Goal: Information Seeking & Learning: Check status

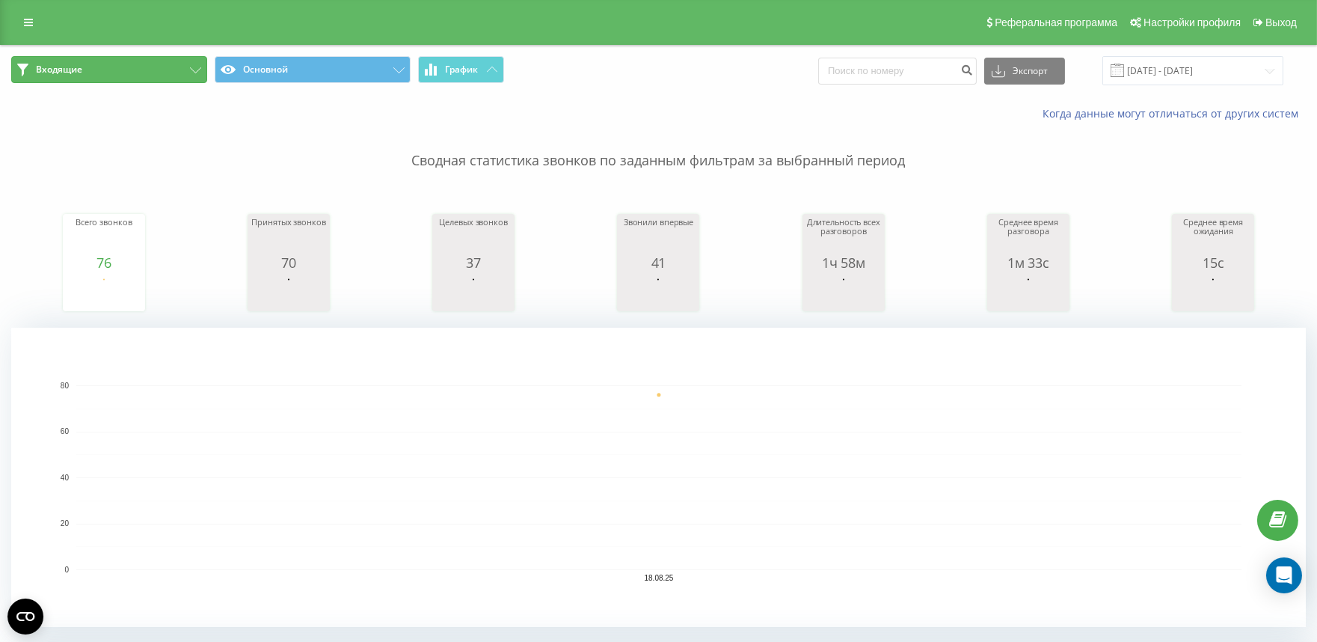
click at [197, 68] on icon at bounding box center [195, 70] width 11 height 6
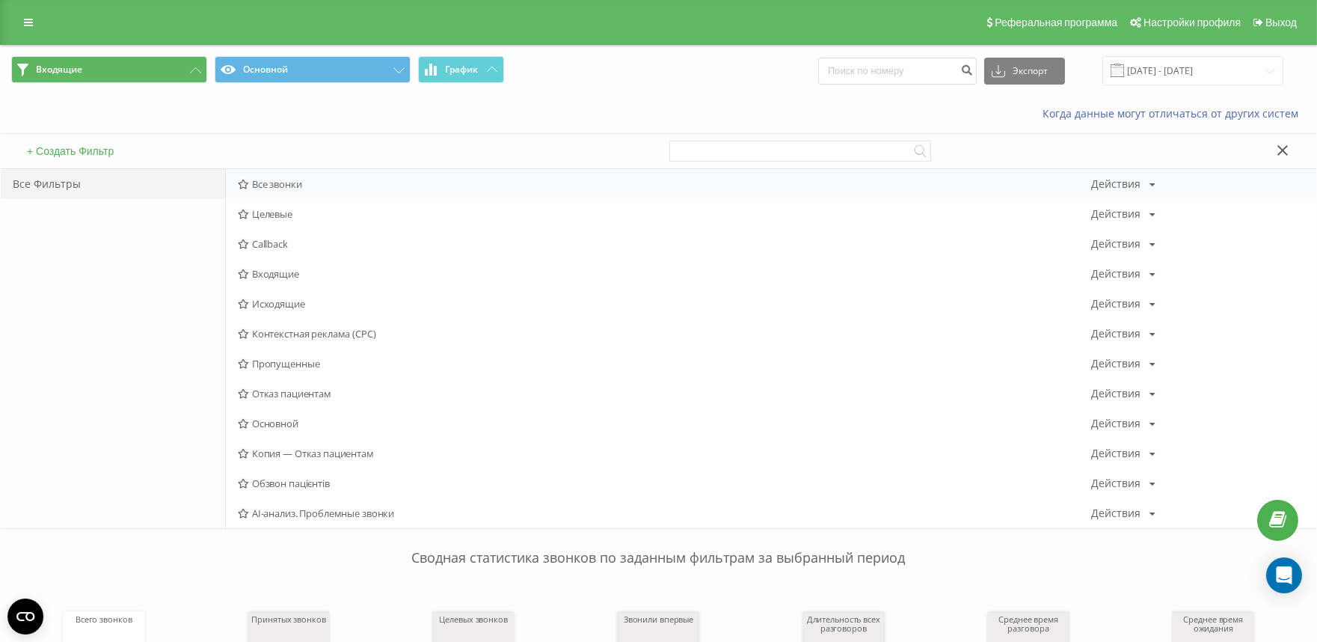
click at [278, 189] on span "Все звонки" at bounding box center [664, 184] width 853 height 10
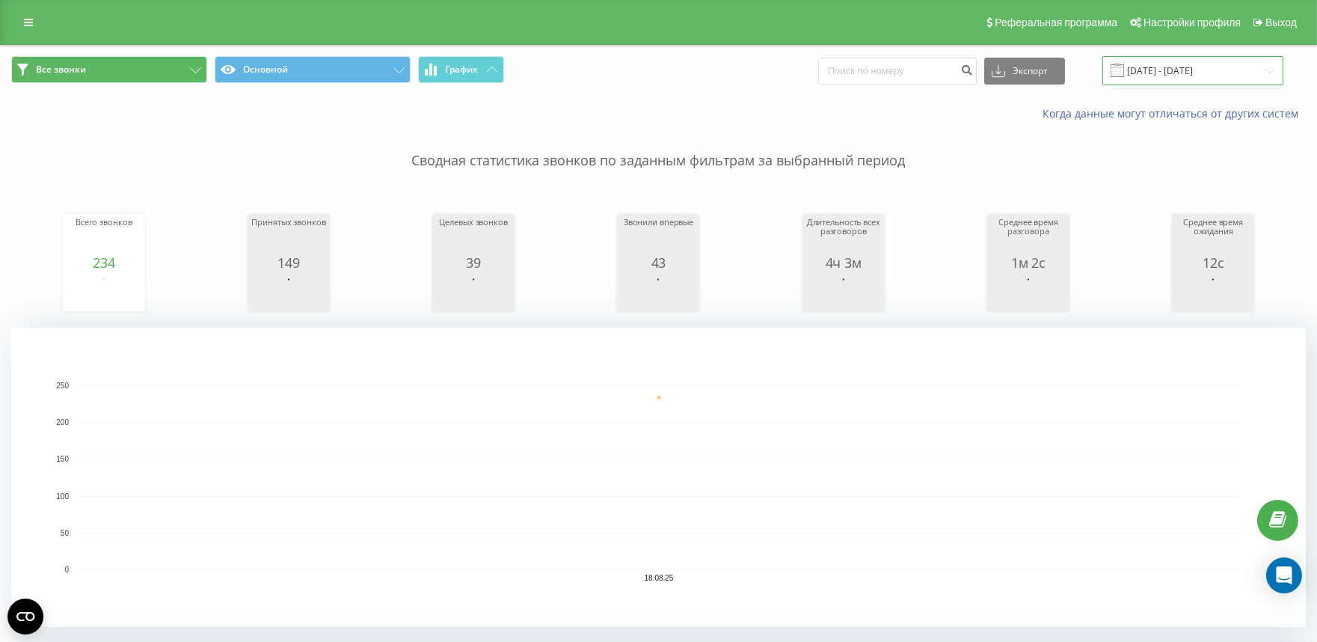
click at [1153, 70] on input "[DATE] - [DATE]" at bounding box center [1193, 70] width 181 height 29
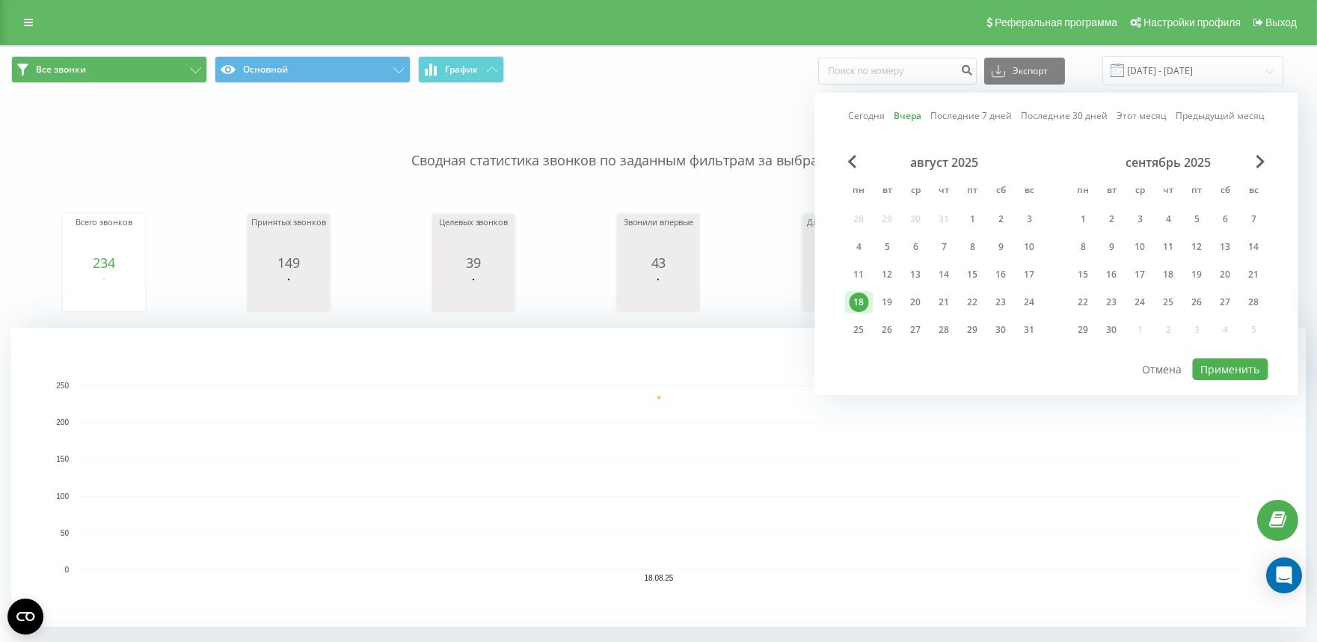
click at [860, 117] on link "Сегодня" at bounding box center [866, 115] width 37 height 14
click at [1228, 368] on button "Применить" at bounding box center [1231, 369] width 76 height 22
type input "[DATE] - [DATE]"
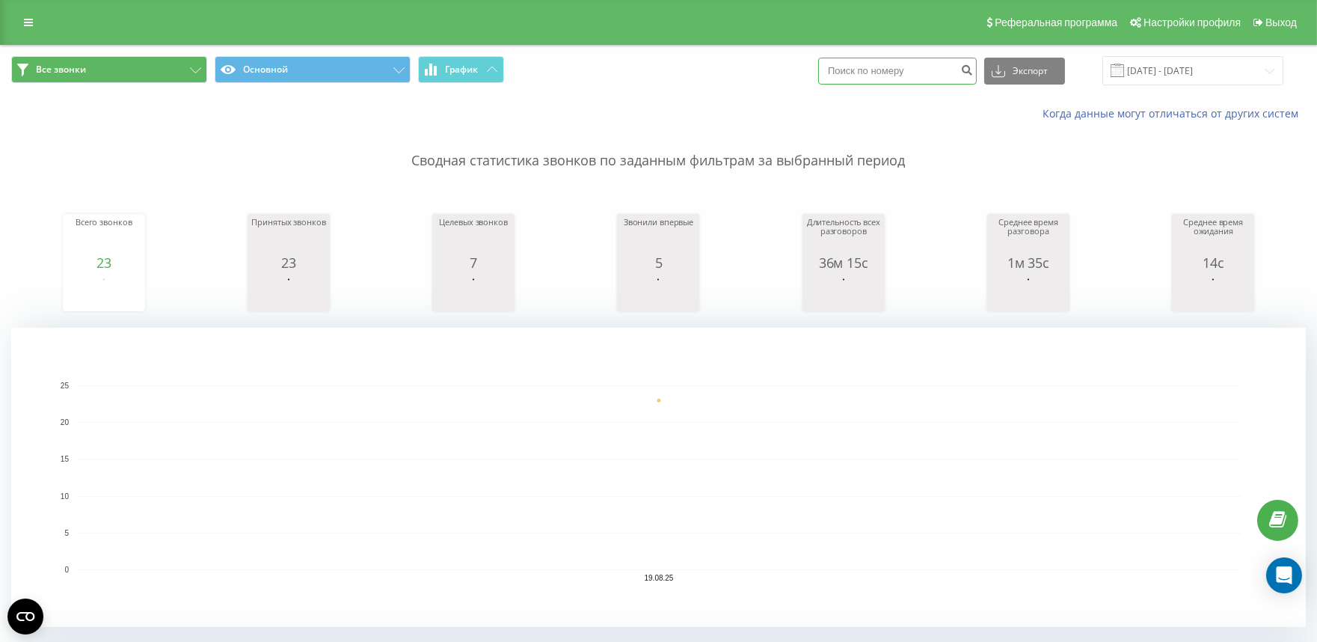
click at [877, 75] on input at bounding box center [897, 71] width 159 height 27
type input "0970640407"
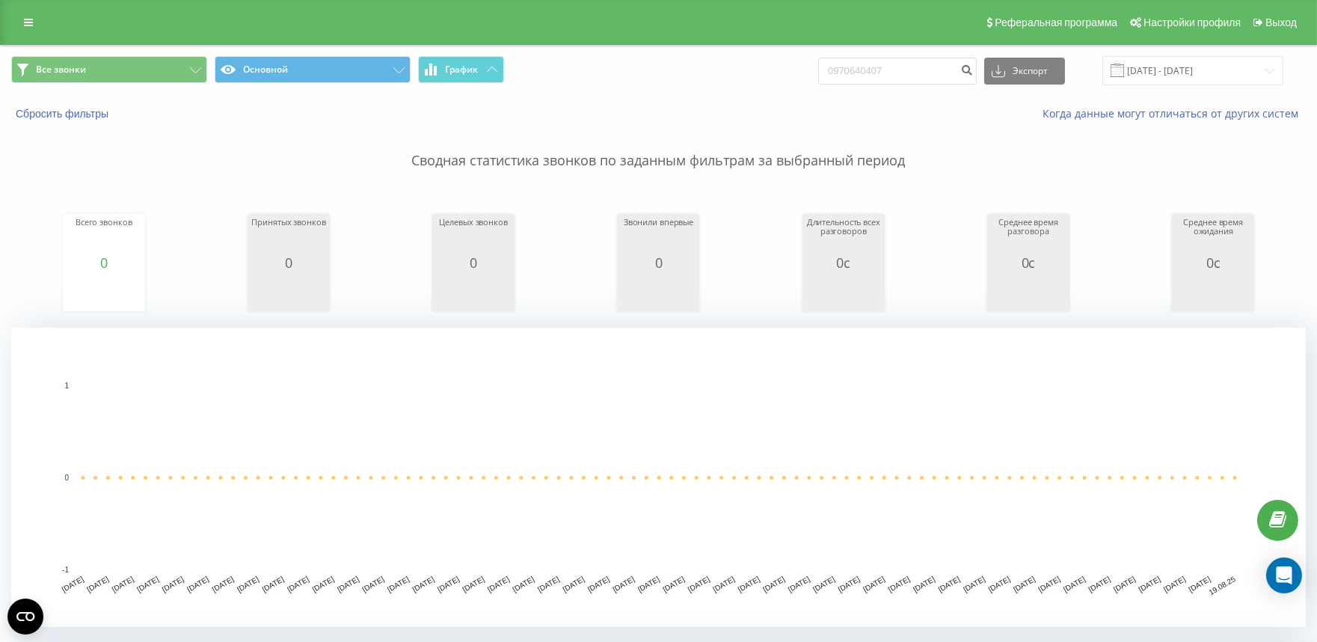
click at [128, 166] on p "Сводная статистика звонков по заданным фильтрам за выбранный период" at bounding box center [658, 145] width 1295 height 49
drag, startPoint x: 919, startPoint y: 75, endPoint x: 812, endPoint y: 80, distance: 107.1
click at [812, 80] on div "Все звонки Основной График 0970640407 Экспорт .csv .xls .xlsx [DATE] - [DATE]" at bounding box center [658, 70] width 1295 height 29
click at [845, 70] on input at bounding box center [897, 71] width 159 height 27
type input "380970640407"
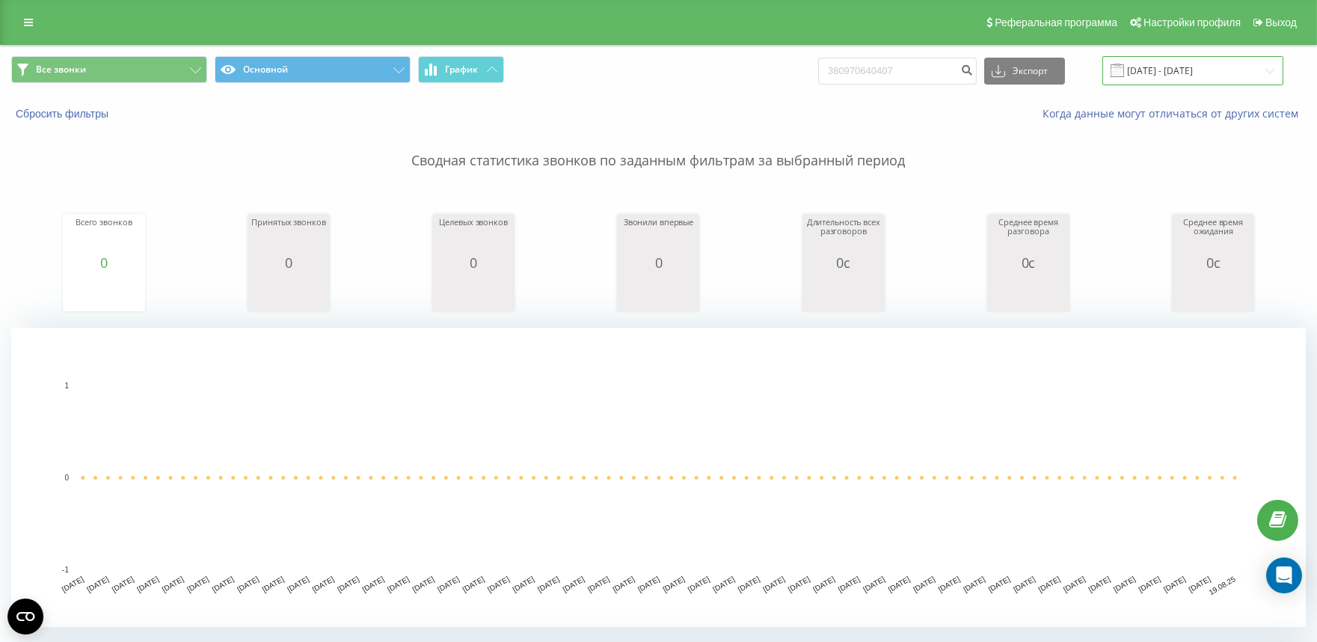
click at [1192, 73] on input "[DATE] - [DATE]" at bounding box center [1193, 70] width 181 height 29
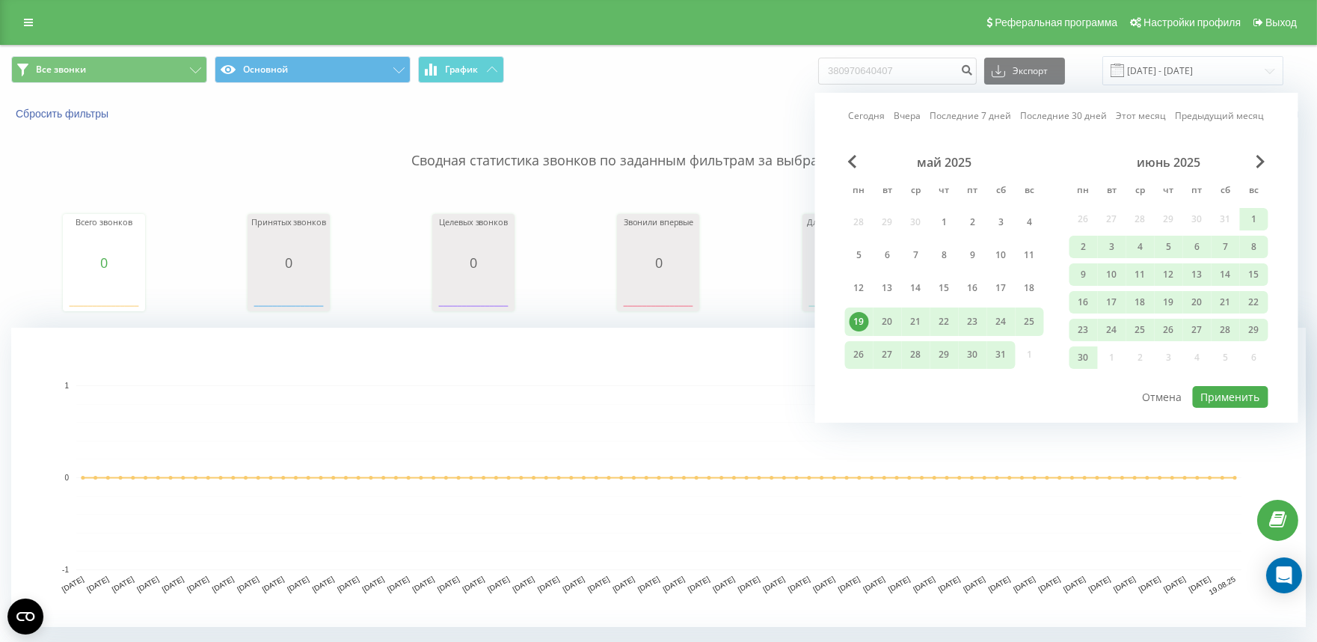
click at [700, 123] on p "Сводная статистика звонков по заданным фильтрам за выбранный период" at bounding box center [658, 145] width 1295 height 49
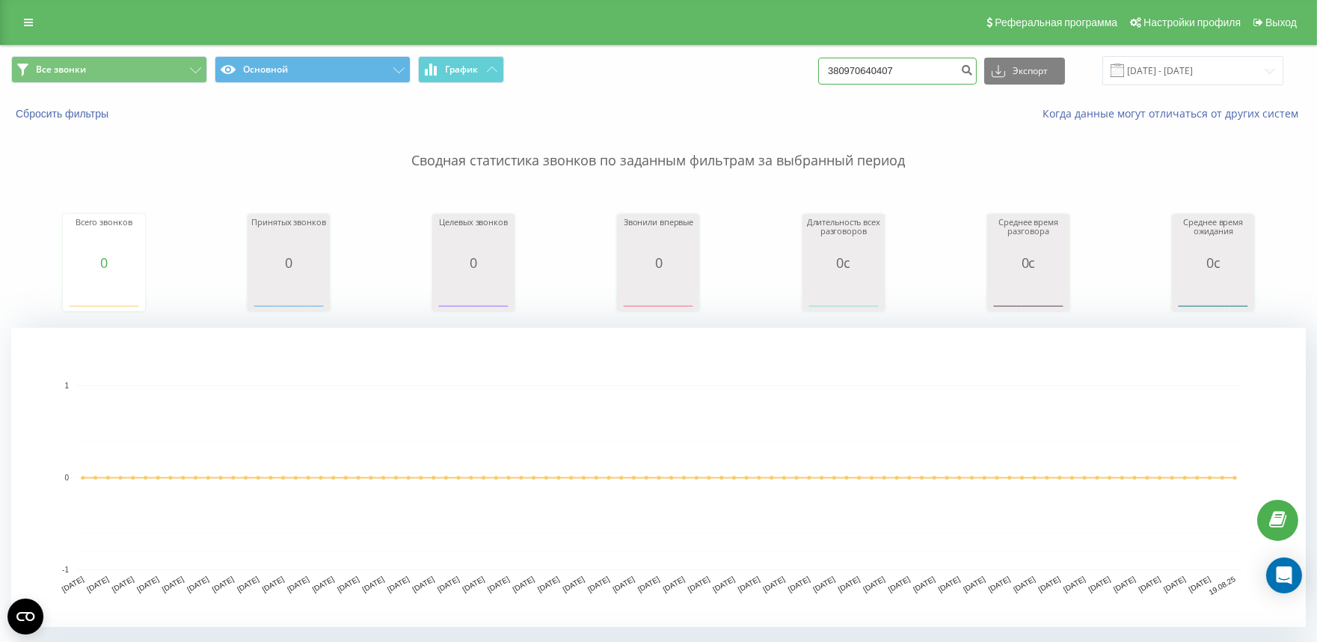
drag, startPoint x: 922, startPoint y: 73, endPoint x: 823, endPoint y: 75, distance: 99.5
click at [823, 75] on div "Все звонки Основной График 380970640407 Экспорт .csv .xls .xlsx 19.05.2025 - 19…" at bounding box center [658, 70] width 1295 height 29
paste input "(75)612-31-70"
click at [872, 70] on input "380(75)612-31-70" at bounding box center [897, 71] width 159 height 27
click at [861, 69] on input "380(75612-31-70" at bounding box center [897, 71] width 159 height 27
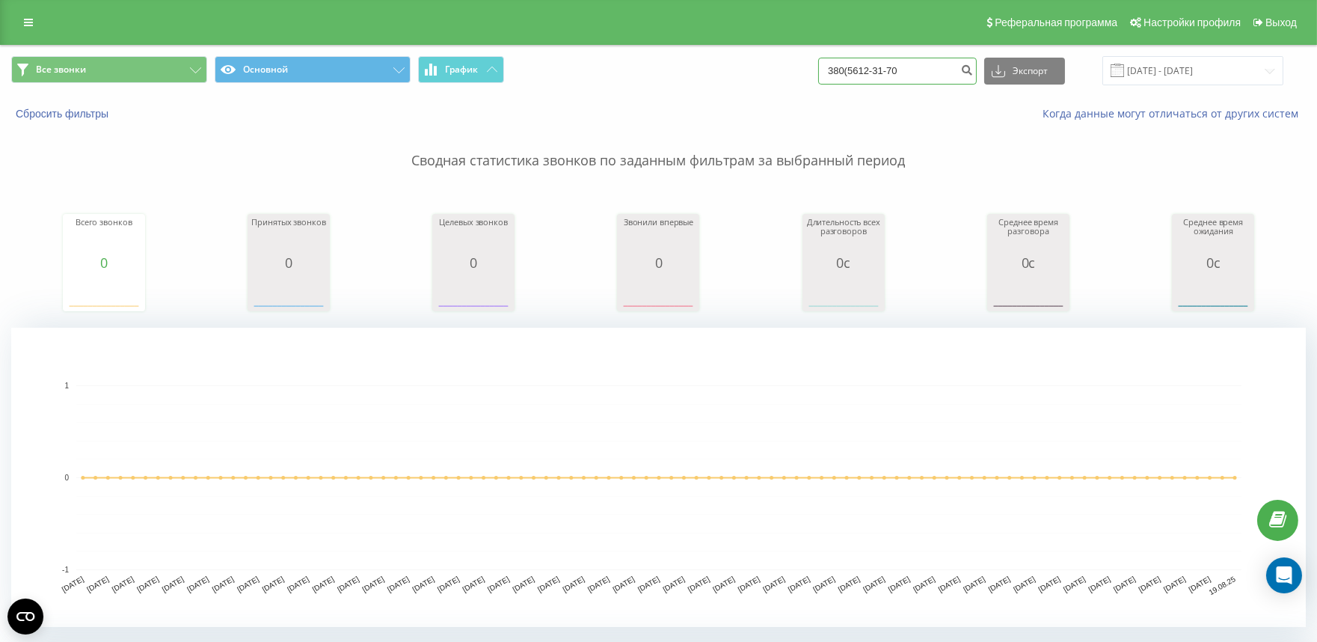
click at [886, 72] on input "380(5612-31-70" at bounding box center [897, 71] width 159 height 27
drag, startPoint x: 899, startPoint y: 73, endPoint x: 968, endPoint y: 71, distance: 68.9
click at [900, 73] on input "380(561231-70" at bounding box center [897, 71] width 159 height 27
click at [898, 73] on input "380(561231-70" at bounding box center [897, 71] width 159 height 27
click at [910, 70] on input "380(56123170" at bounding box center [897, 71] width 159 height 27
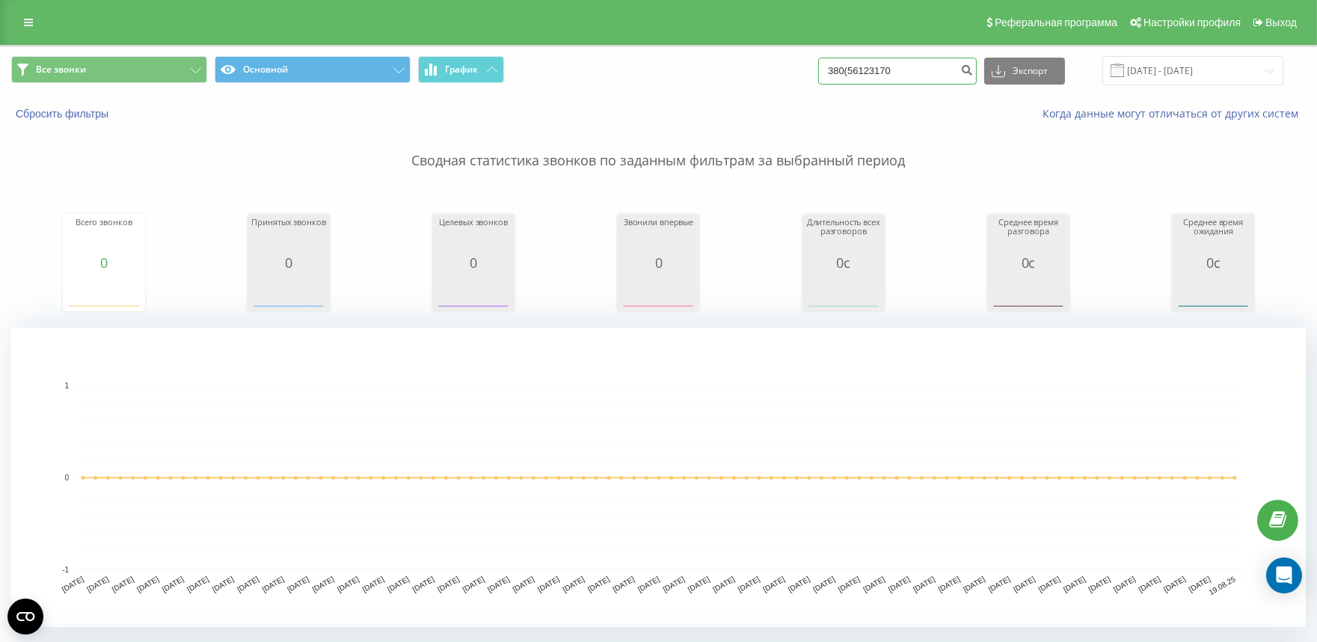
type input "380(56123170"
